Goal: Task Accomplishment & Management: Manage account settings

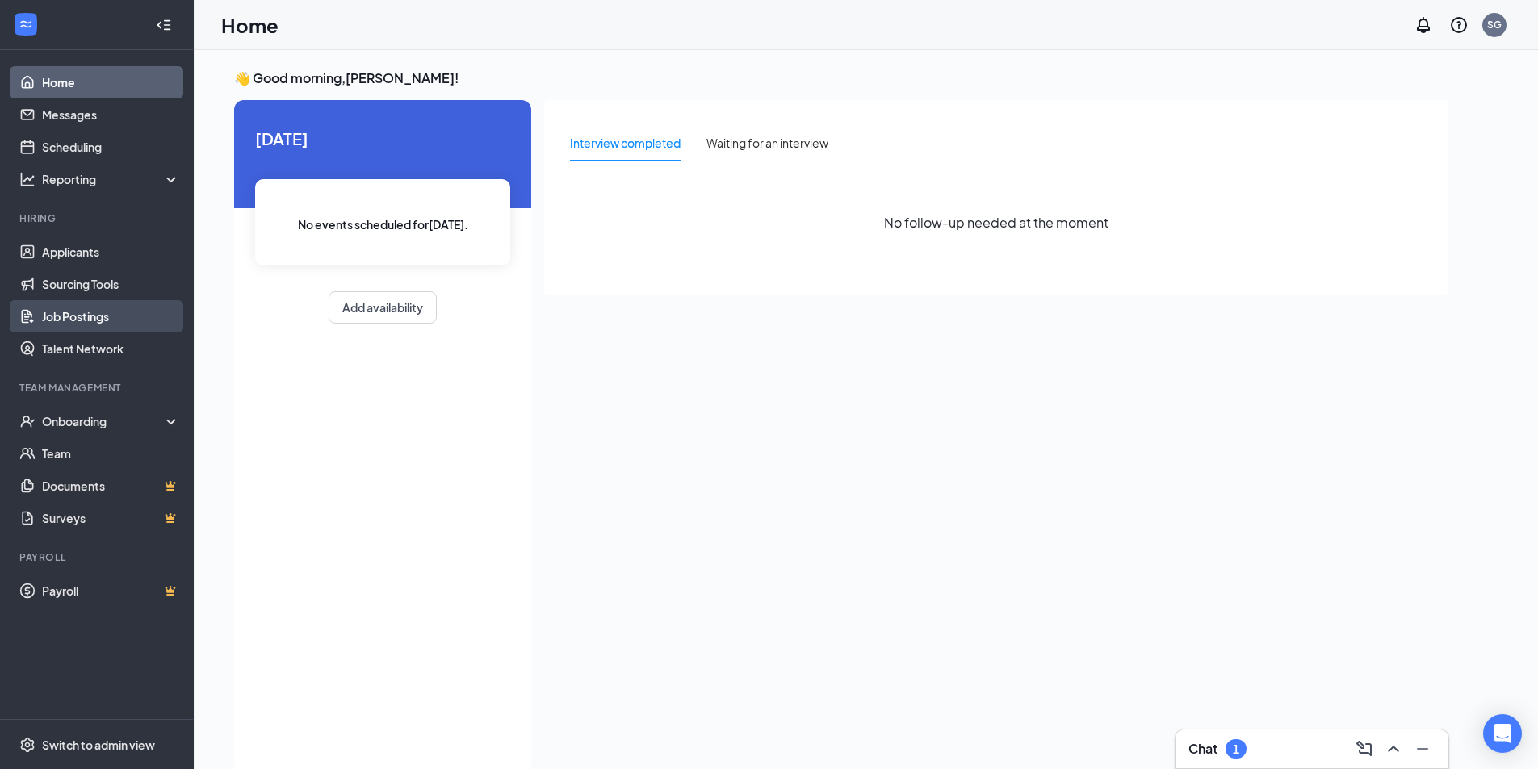
click at [116, 308] on link "Job Postings" at bounding box center [111, 316] width 138 height 32
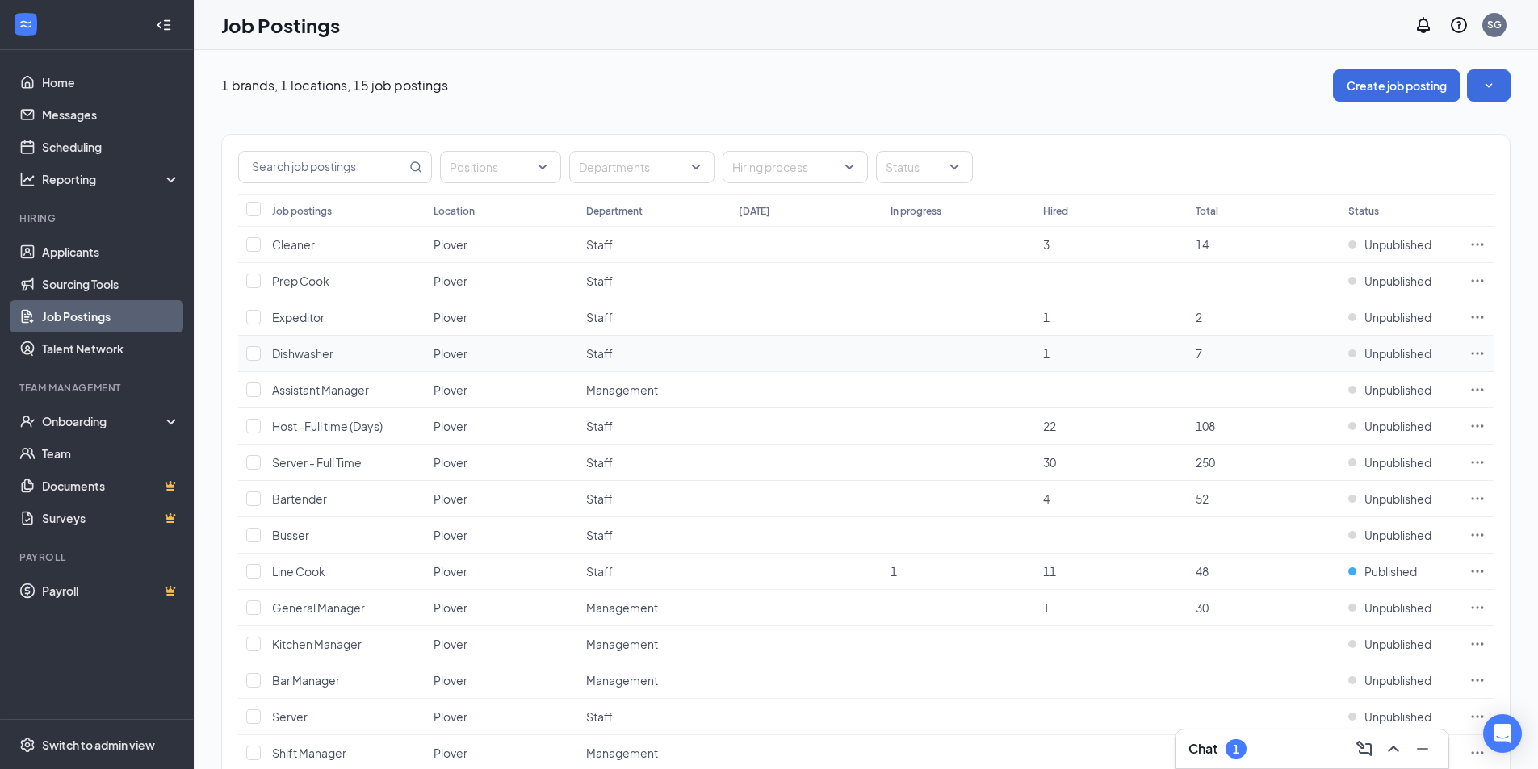
click at [1347, 354] on td "Unpublished" at bounding box center [1400, 354] width 121 height 36
click at [1350, 355] on div "Unpublished" at bounding box center [1389, 353] width 83 height 16
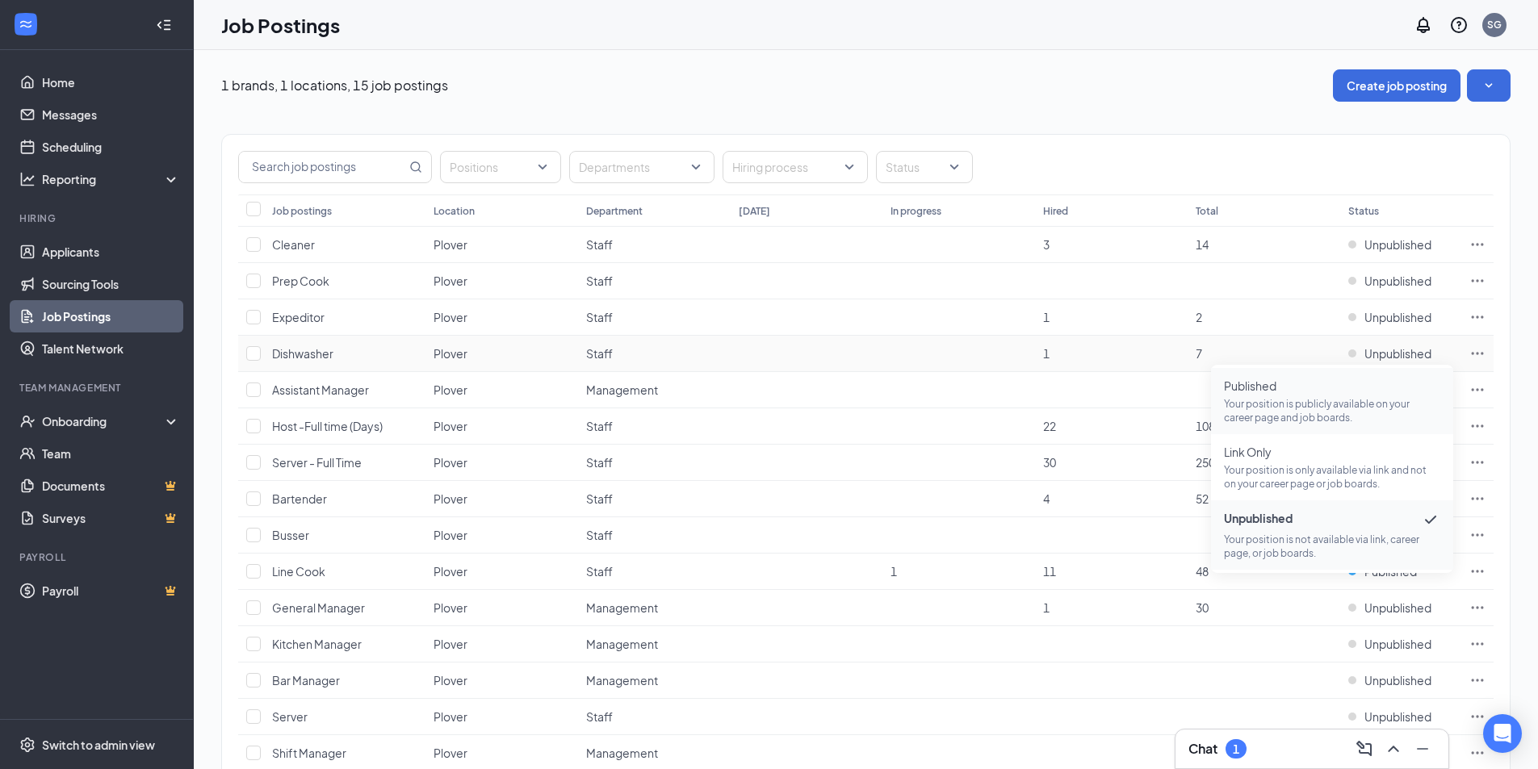
click at [1270, 413] on p "Your position is publicly available on your career page and job boards." at bounding box center [1332, 410] width 216 height 27
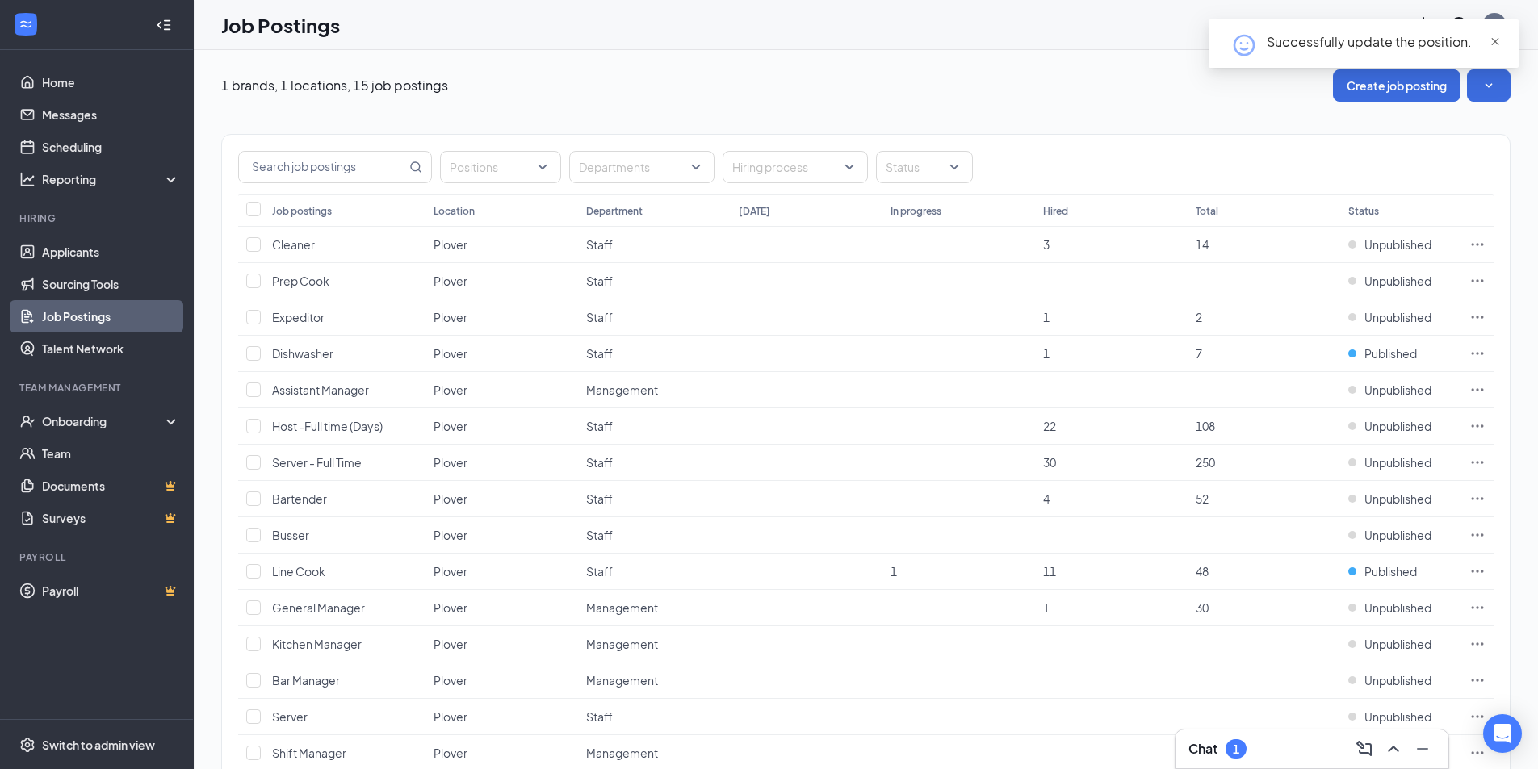
click at [1489, 46] on span "close" at bounding box center [1494, 41] width 11 height 11
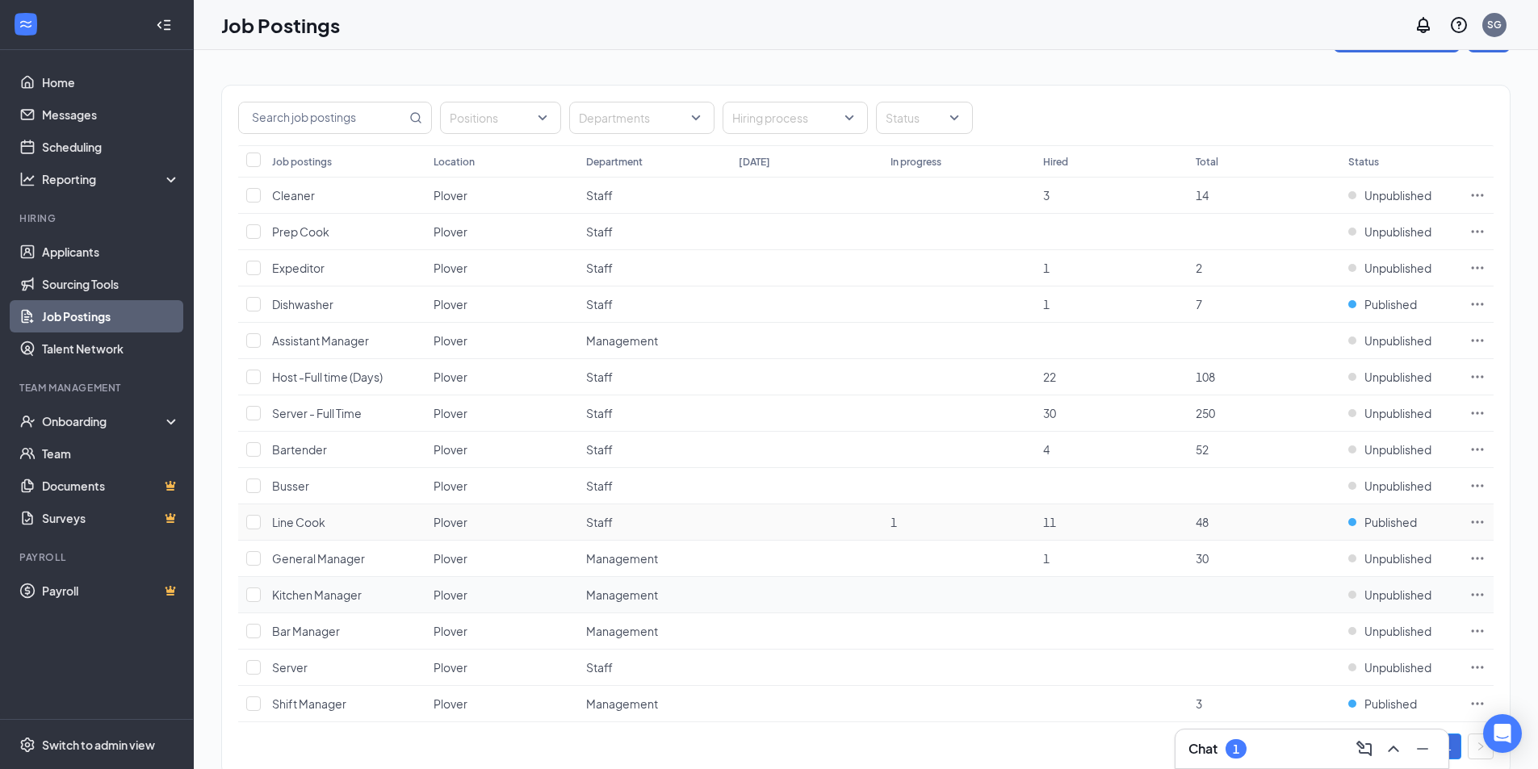
scroll to position [92, 0]
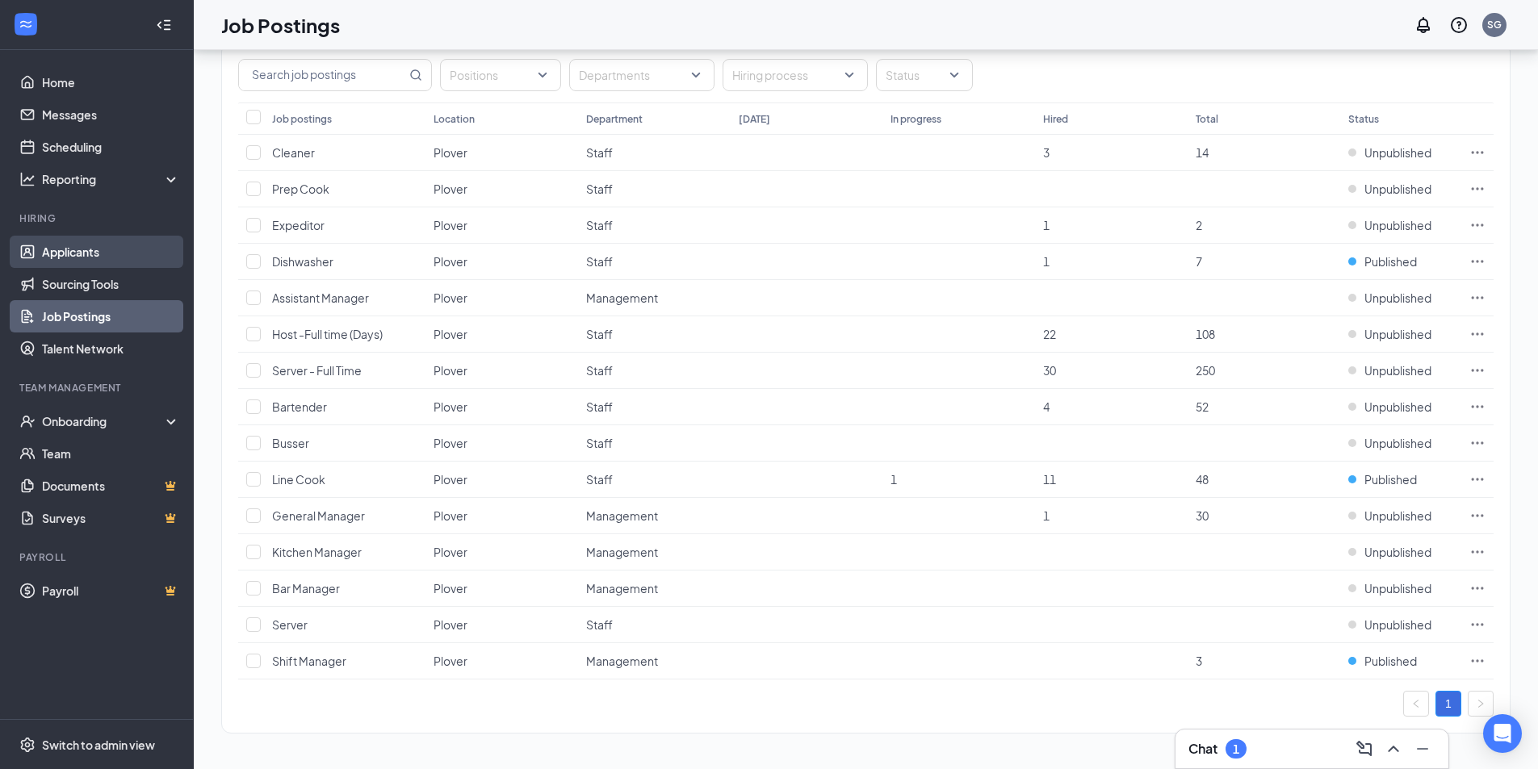
click at [109, 266] on link "Applicants" at bounding box center [111, 252] width 138 height 32
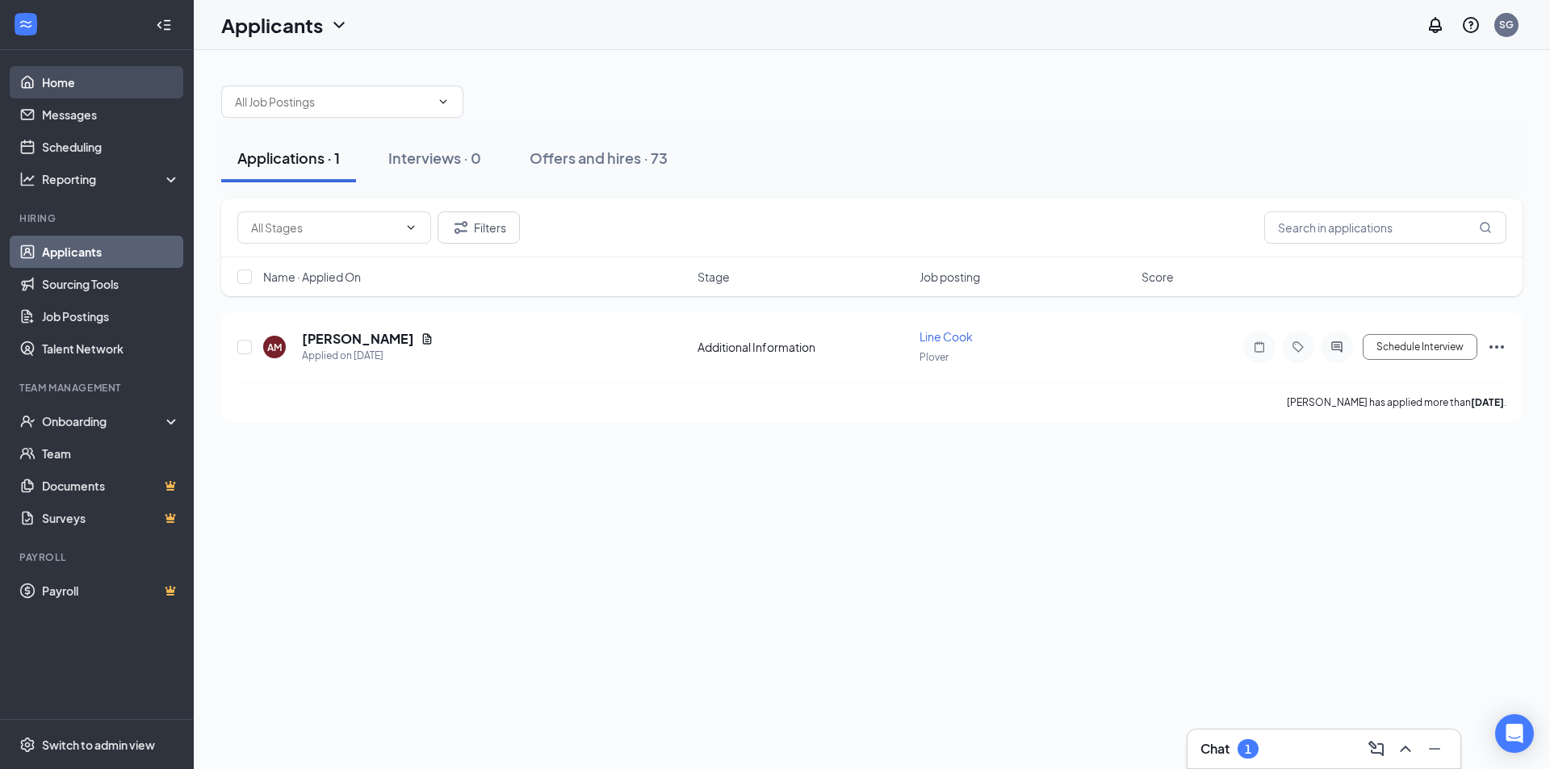
click at [123, 75] on link "Home" at bounding box center [111, 82] width 138 height 32
